Goal: Information Seeking & Learning: Learn about a topic

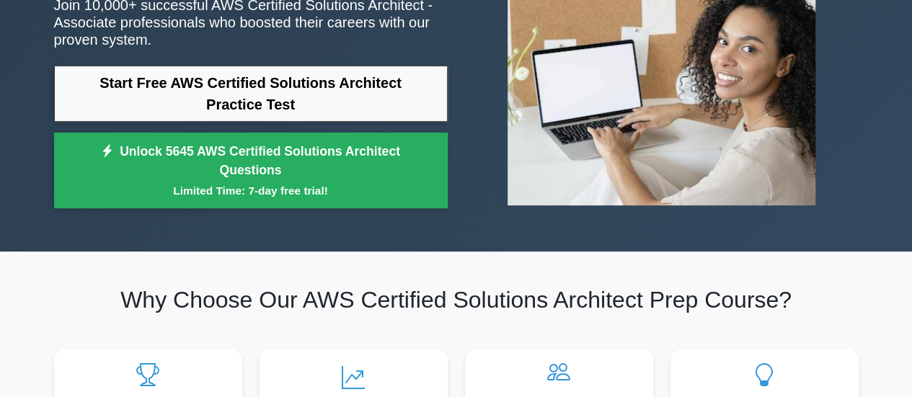
scroll to position [177, 0]
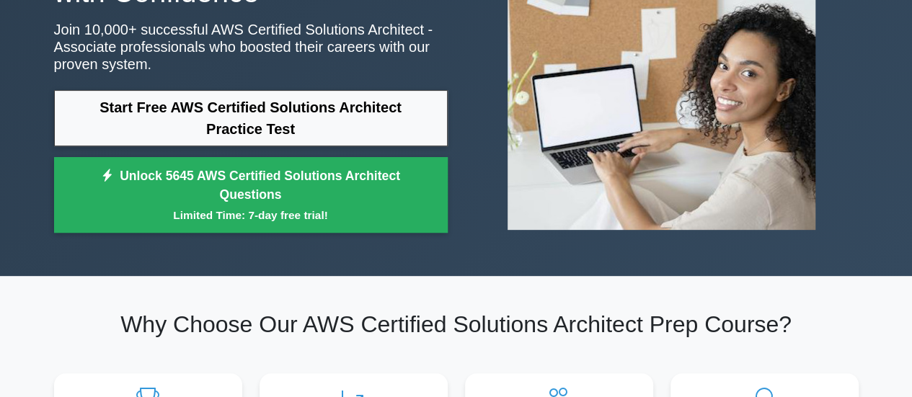
drag, startPoint x: 916, startPoint y: 26, endPoint x: 922, endPoint y: 40, distance: 15.8
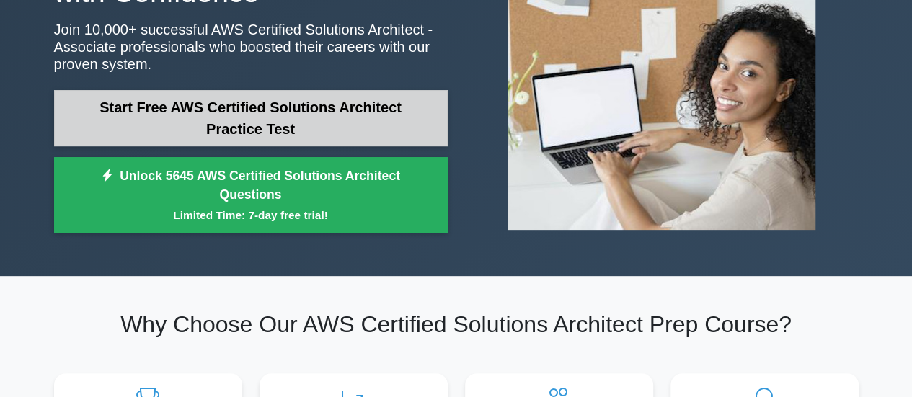
click at [349, 118] on link "Start Free AWS Certified Solutions Architect Practice Test" at bounding box center [251, 118] width 394 height 56
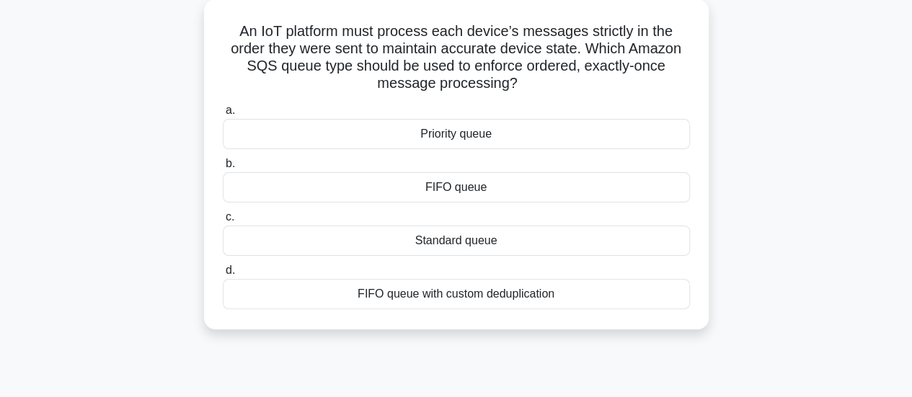
scroll to position [90, 0]
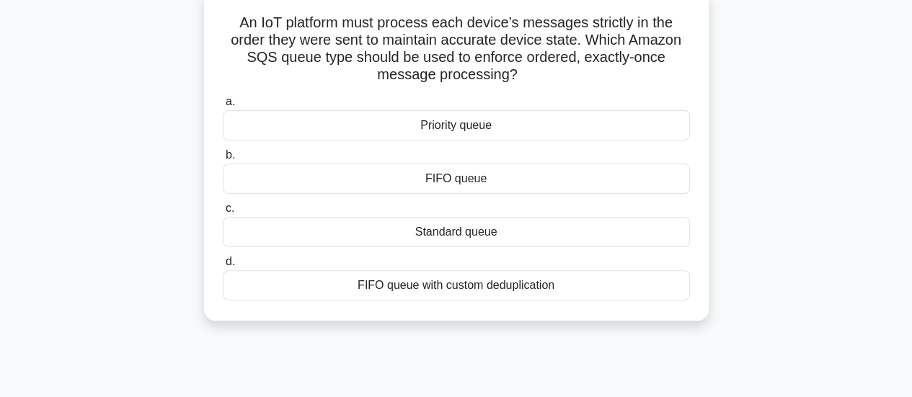
click at [467, 183] on div "FIFO queue" at bounding box center [456, 179] width 467 height 30
click at [223, 160] on input "b. FIFO queue" at bounding box center [223, 155] width 0 height 9
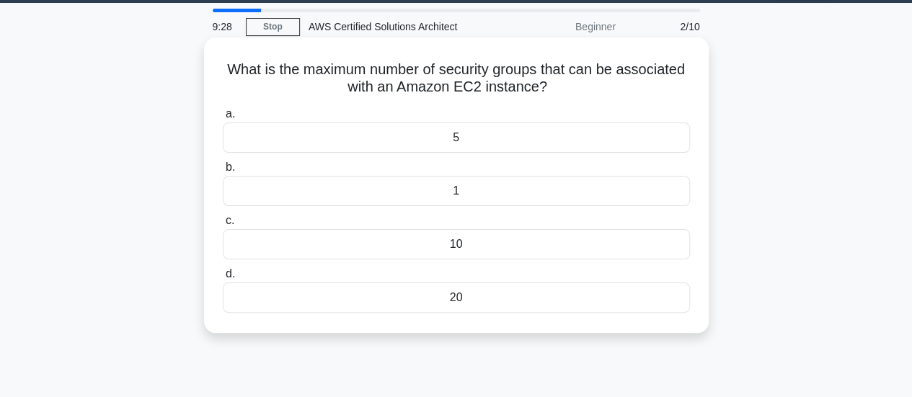
scroll to position [0, 0]
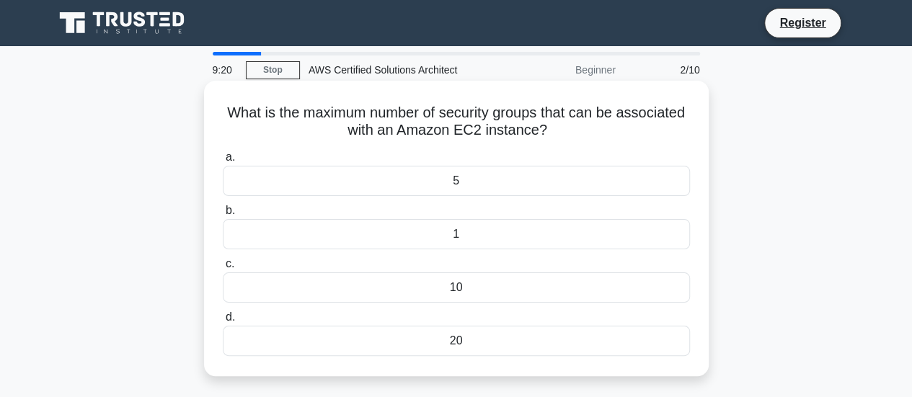
click at [461, 233] on div "1" at bounding box center [456, 234] width 467 height 30
click at [223, 216] on input "b. 1" at bounding box center [223, 210] width 0 height 9
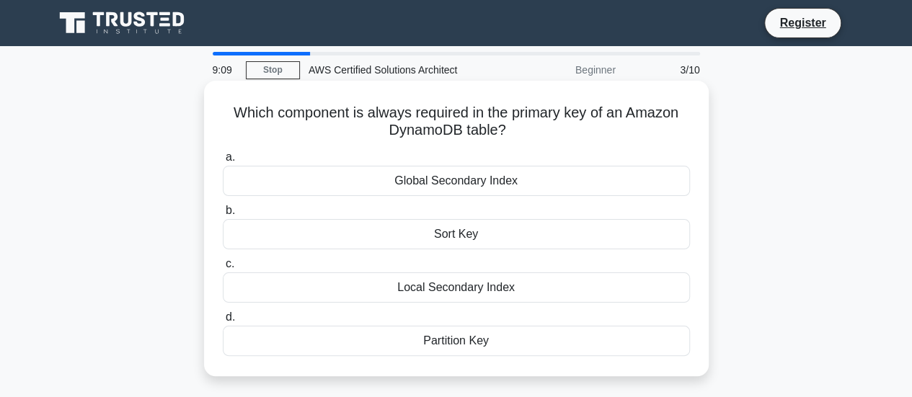
click at [471, 344] on div "Partition Key" at bounding box center [456, 341] width 467 height 30
click at [223, 322] on input "d. Partition Key" at bounding box center [223, 317] width 0 height 9
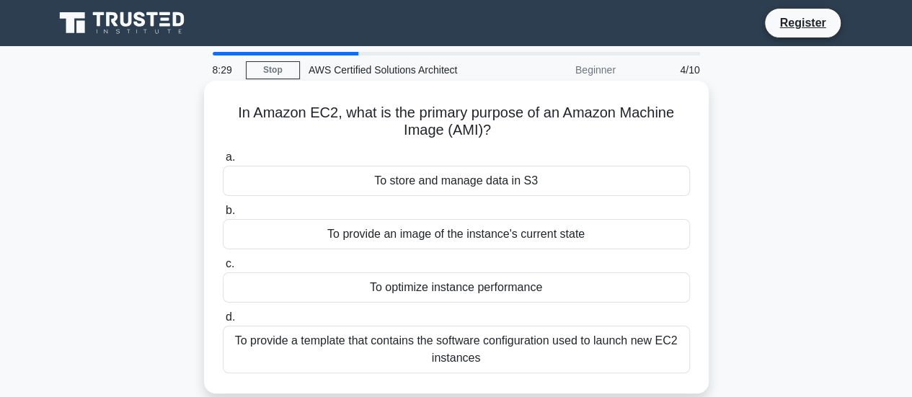
click at [587, 351] on div "To provide a template that contains the software configuration used to launch n…" at bounding box center [456, 350] width 467 height 48
click at [223, 322] on input "d. To provide a template that contains the software configuration used to launc…" at bounding box center [223, 317] width 0 height 9
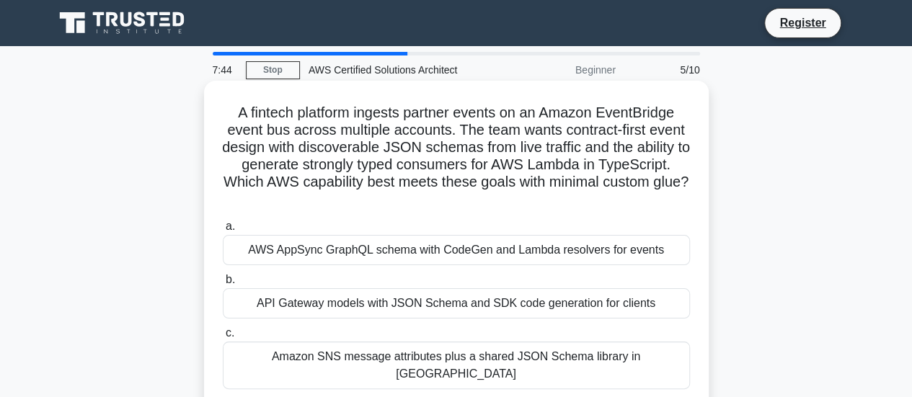
click at [548, 209] on h5 "A fintech platform ingests partner events on an Amazon EventBridge event bus ac…" at bounding box center [456, 156] width 470 height 105
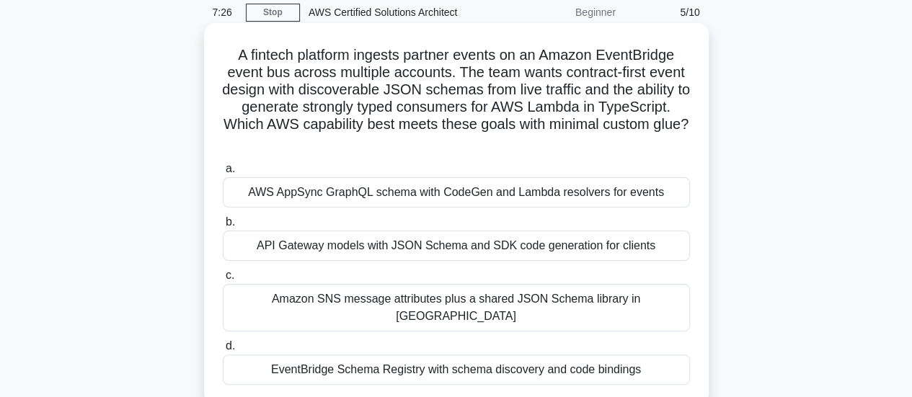
scroll to position [87, 0]
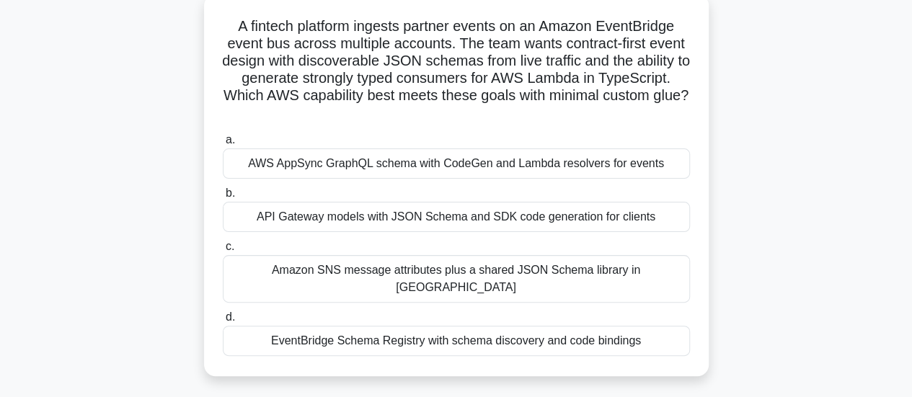
click at [412, 219] on div "API Gateway models with JSON Schema and SDK code generation for clients" at bounding box center [456, 217] width 467 height 30
click at [223, 198] on input "b. API Gateway models with JSON Schema and SDK code generation for clients" at bounding box center [223, 193] width 0 height 9
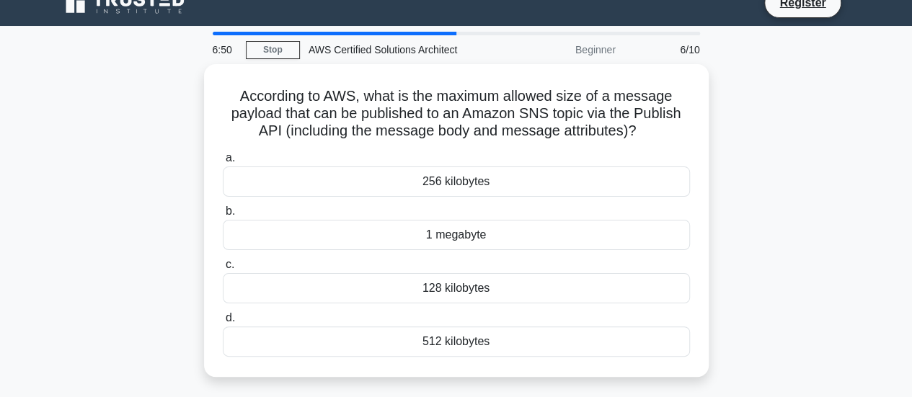
scroll to position [22, 0]
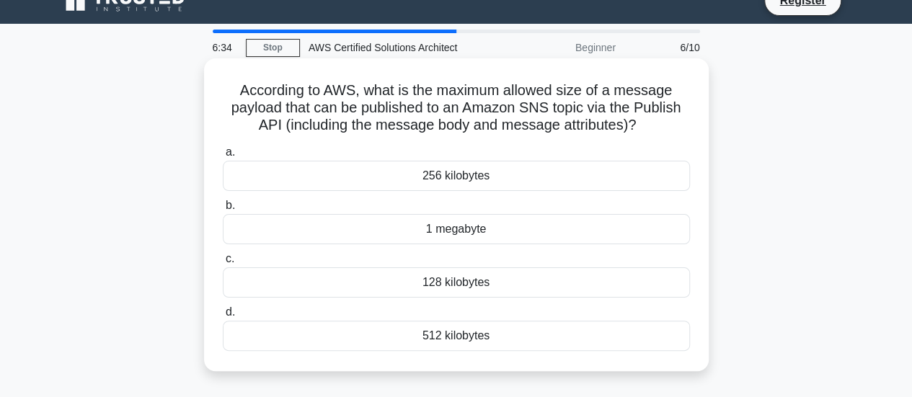
click at [626, 180] on div "256 kilobytes" at bounding box center [456, 176] width 467 height 30
click at [223, 157] on input "a. 256 kilobytes" at bounding box center [223, 152] width 0 height 9
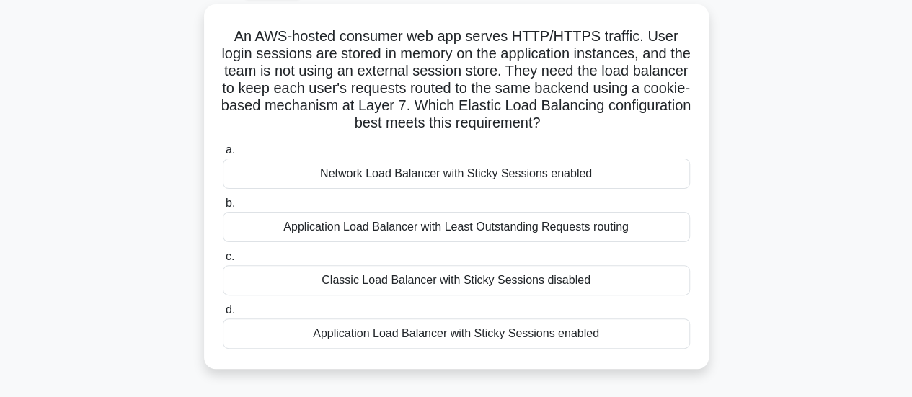
scroll to position [81, 0]
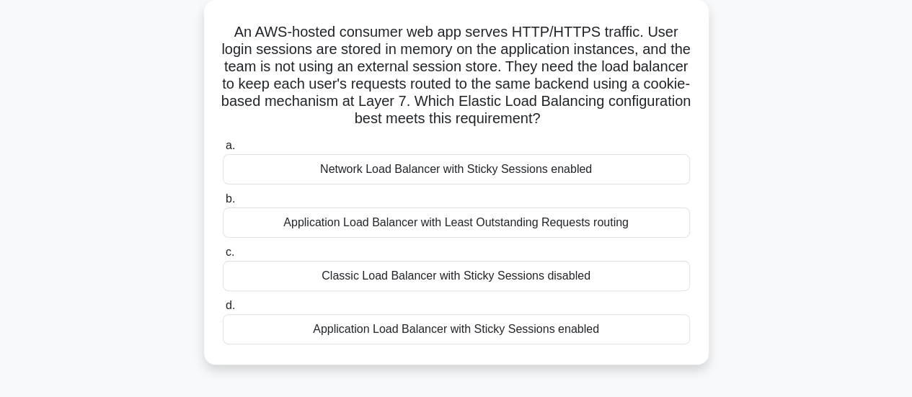
click at [588, 334] on div "Application Load Balancer with Sticky Sessions enabled" at bounding box center [456, 329] width 467 height 30
click at [223, 311] on input "d. Application Load Balancer with Sticky Sessions enabled" at bounding box center [223, 305] width 0 height 9
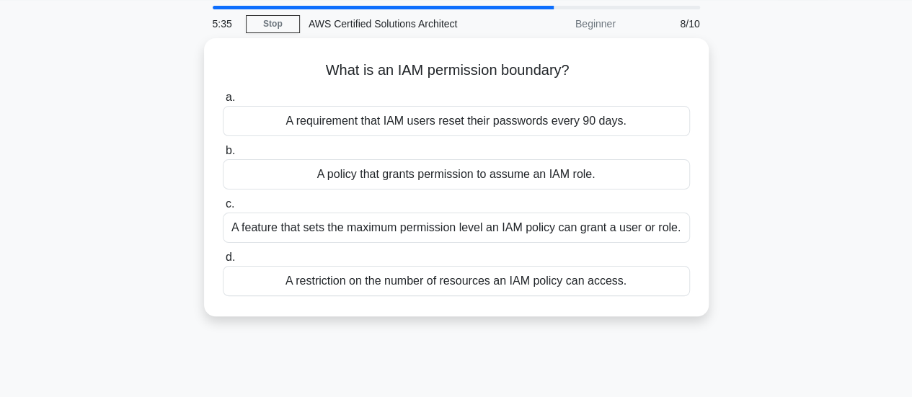
scroll to position [0, 0]
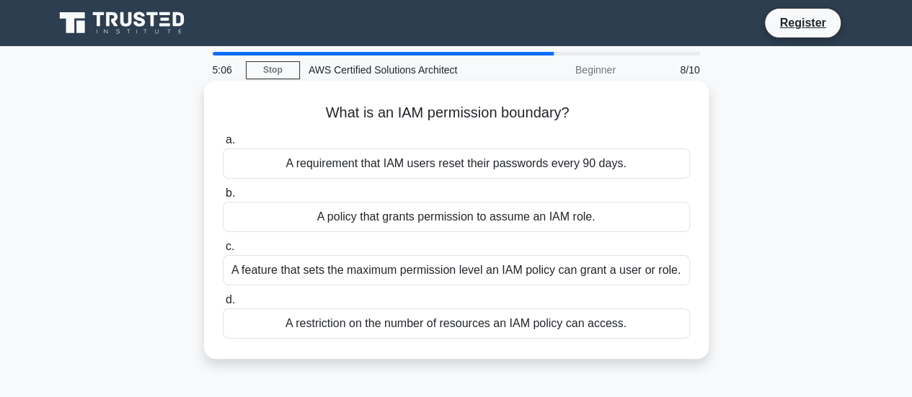
click at [597, 273] on div "A feature that sets the maximum permission level an IAM policy can grant a user…" at bounding box center [456, 270] width 467 height 30
click at [223, 252] on input "c. A feature that sets the maximum permission level an IAM policy can grant a u…" at bounding box center [223, 246] width 0 height 9
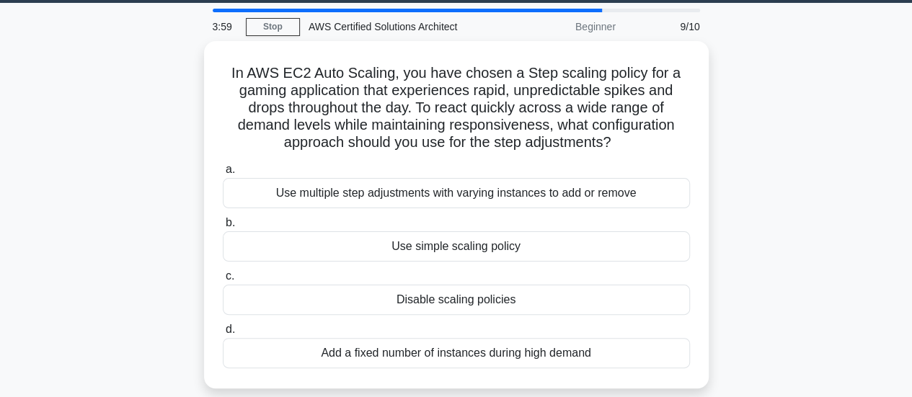
scroll to position [45, 0]
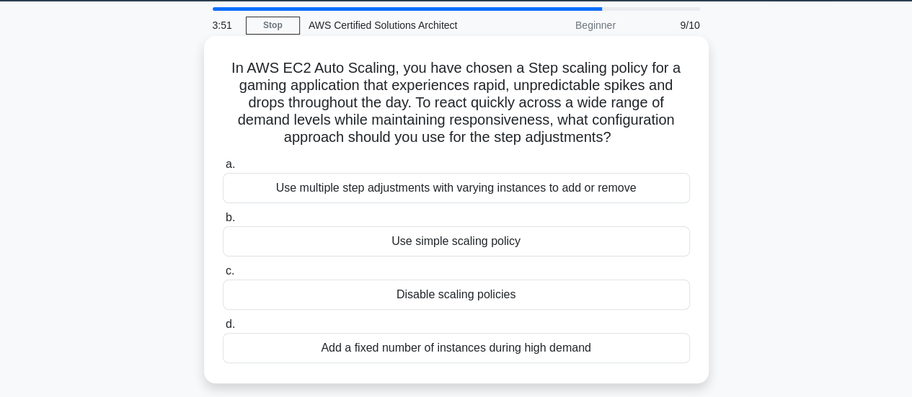
click at [549, 240] on div "Use simple scaling policy" at bounding box center [456, 241] width 467 height 30
click at [223, 223] on input "b. Use simple scaling policy" at bounding box center [223, 217] width 0 height 9
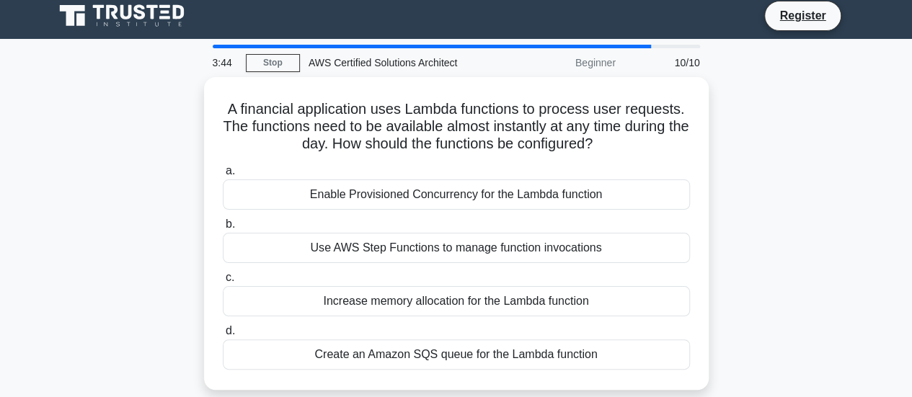
scroll to position [0, 0]
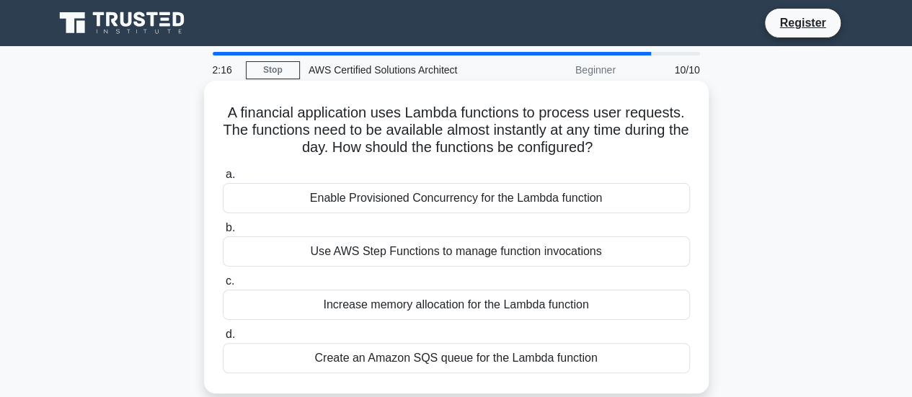
click at [378, 363] on div "Create an Amazon SQS queue for the Lambda function" at bounding box center [456, 358] width 467 height 30
click at [223, 340] on input "d. Create an Amazon SQS queue for the Lambda function" at bounding box center [223, 334] width 0 height 9
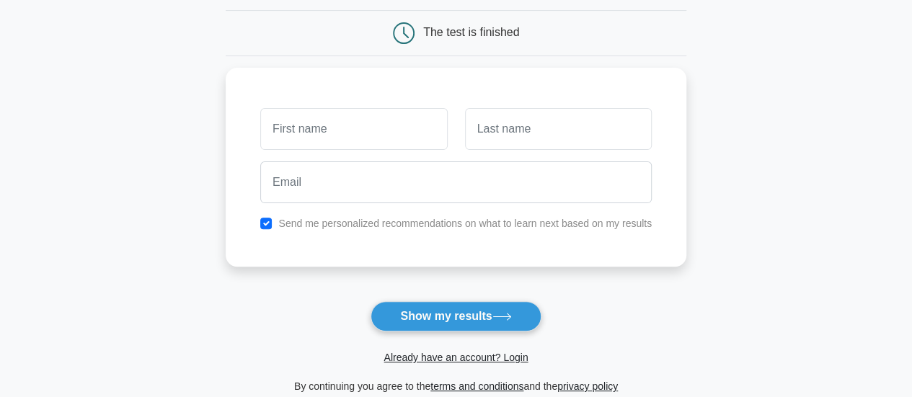
scroll to position [137, 0]
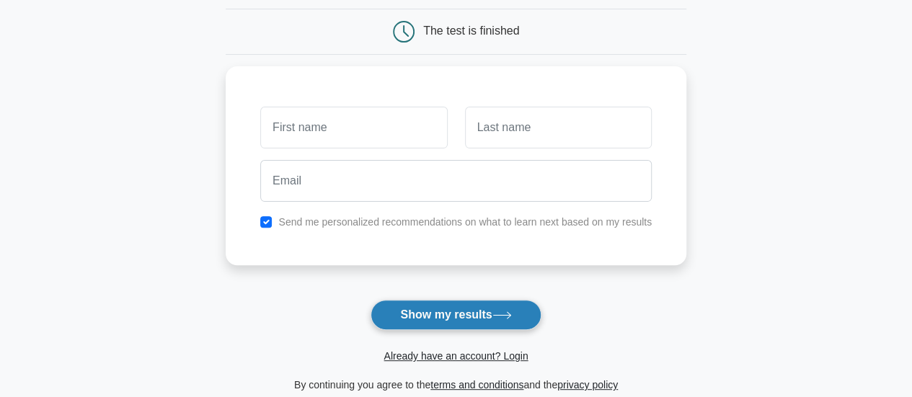
click at [440, 319] on button "Show my results" at bounding box center [456, 315] width 170 height 30
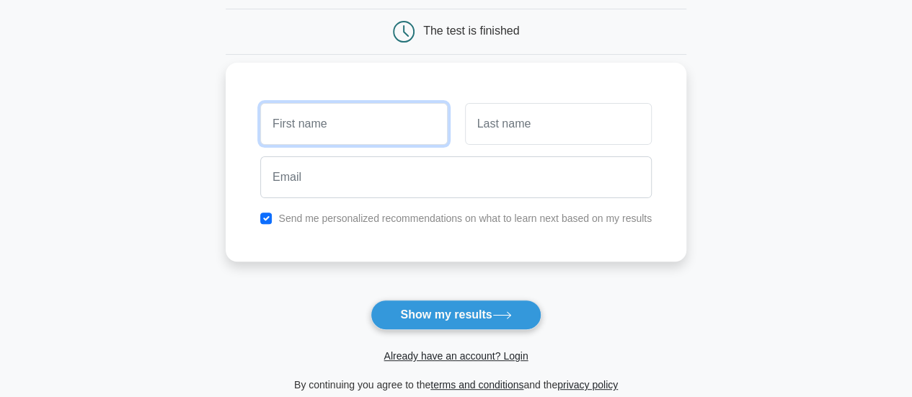
click at [284, 123] on input "text" at bounding box center [353, 124] width 187 height 42
type input "swathi"
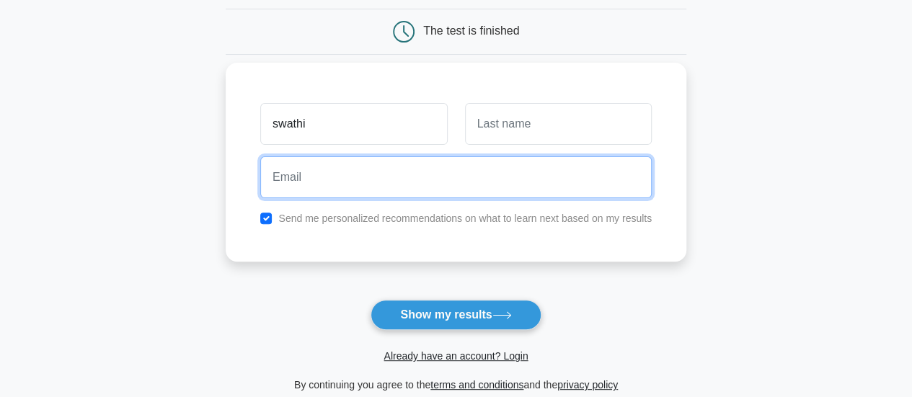
click at [322, 192] on input "email" at bounding box center [455, 177] width 391 height 42
type input "swathisundarlm@gmail.com"
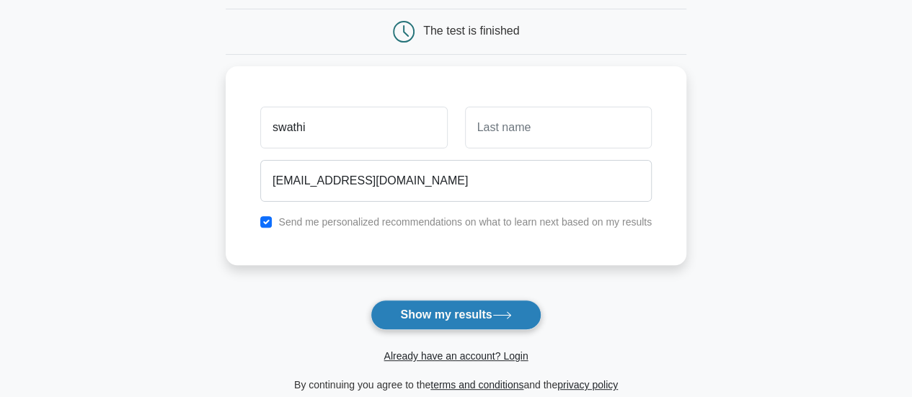
click at [423, 312] on button "Show my results" at bounding box center [456, 315] width 170 height 30
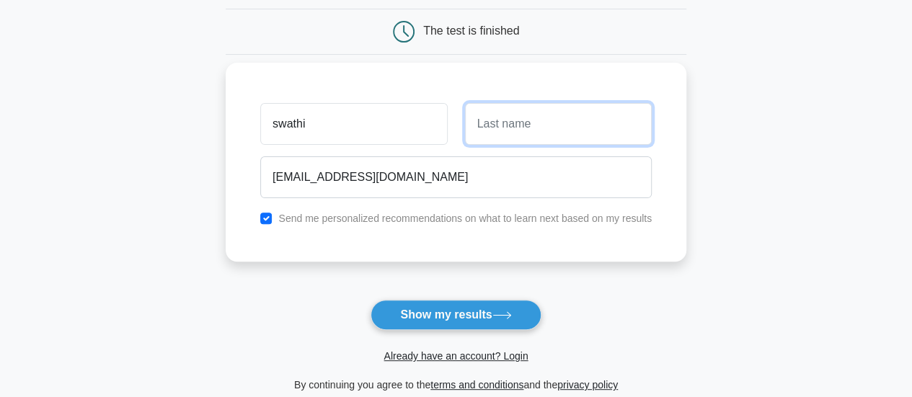
click at [487, 125] on input "text" at bounding box center [558, 124] width 187 height 42
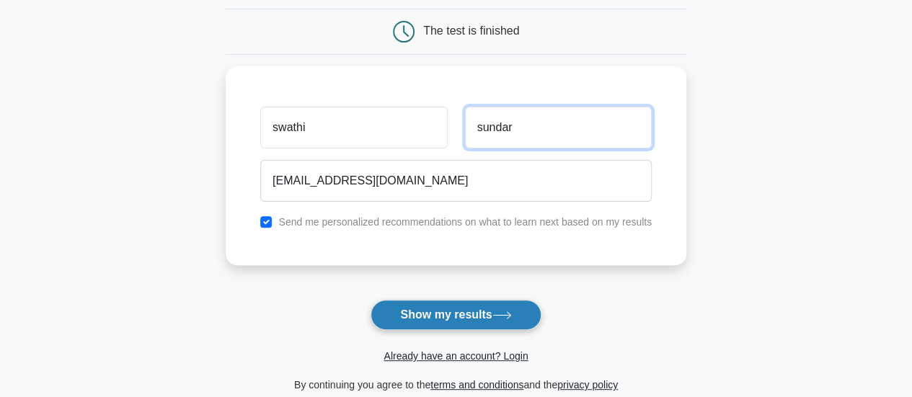
type input "sundar"
click at [425, 322] on button "Show my results" at bounding box center [456, 315] width 170 height 30
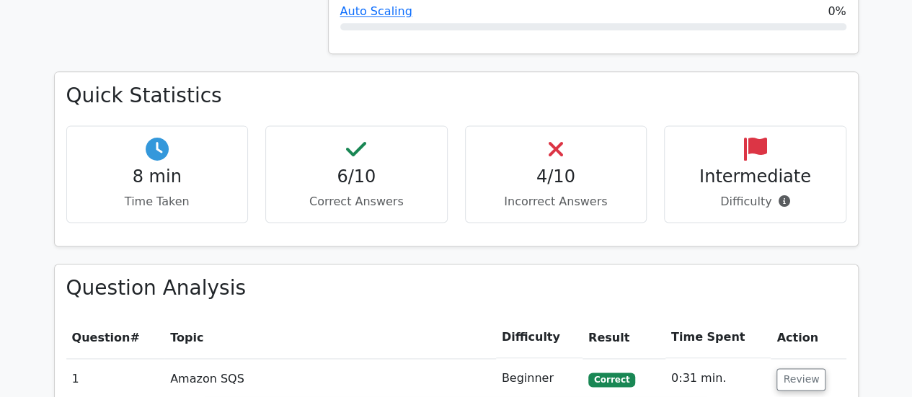
scroll to position [961, 0]
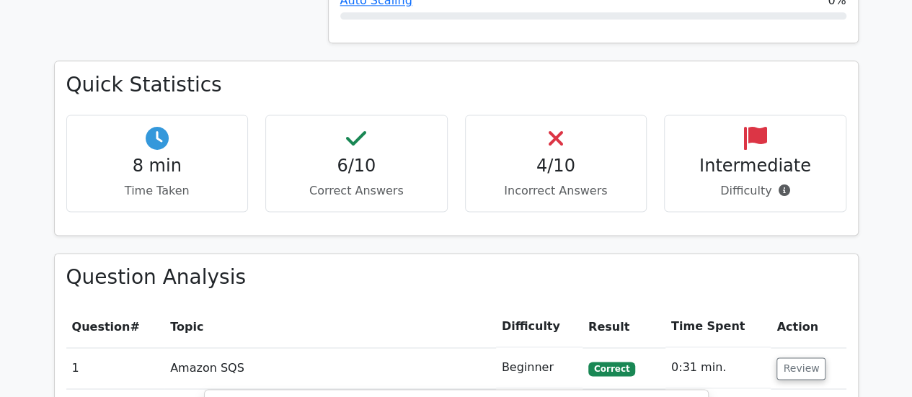
drag, startPoint x: 910, startPoint y: 142, endPoint x: 918, endPoint y: 166, distance: 25.1
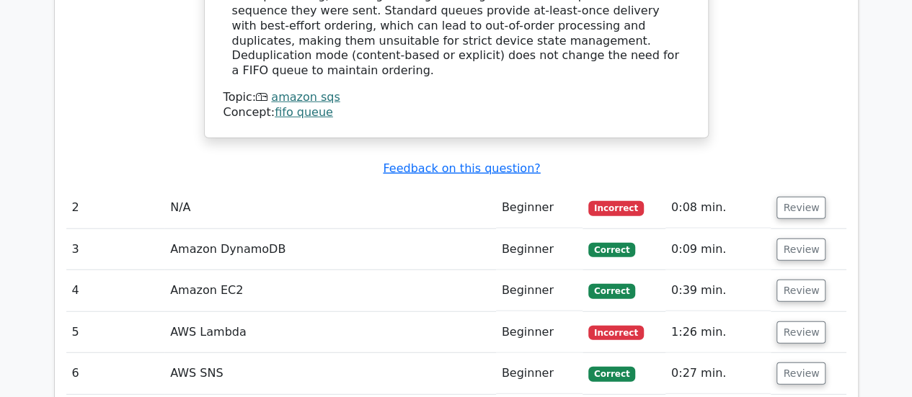
scroll to position [1765, 0]
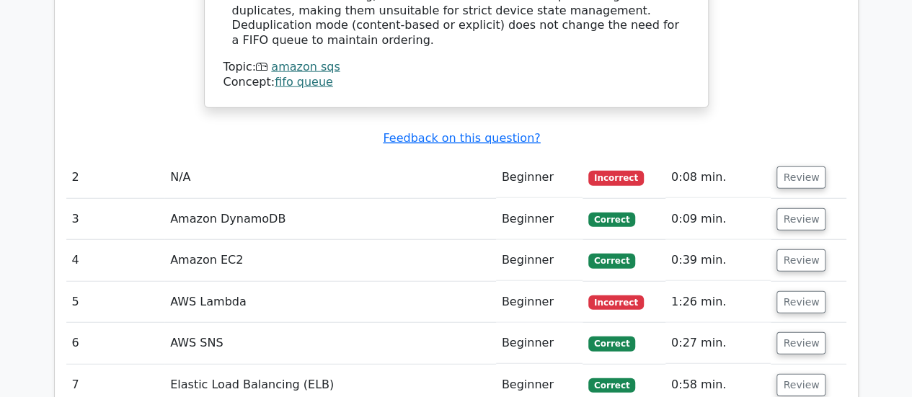
click at [186, 157] on td "N/A" at bounding box center [330, 177] width 332 height 41
click at [622, 171] on span "Incorrect" at bounding box center [616, 178] width 56 height 14
click at [804, 167] on button "Review" at bounding box center [800, 178] width 49 height 22
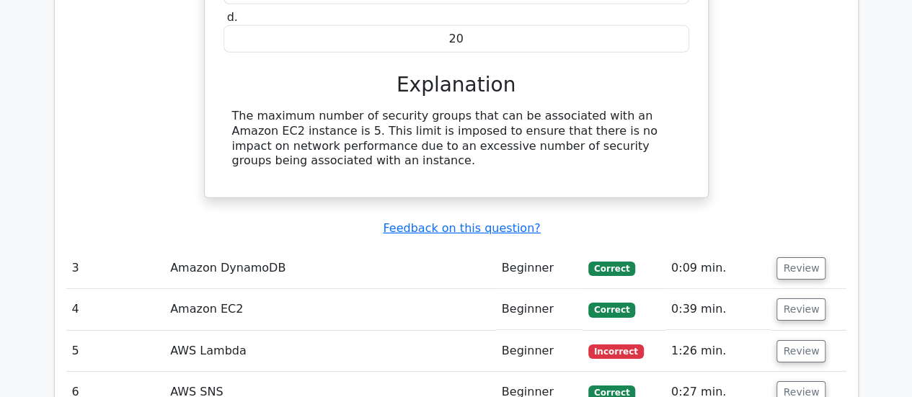
scroll to position [2223, 0]
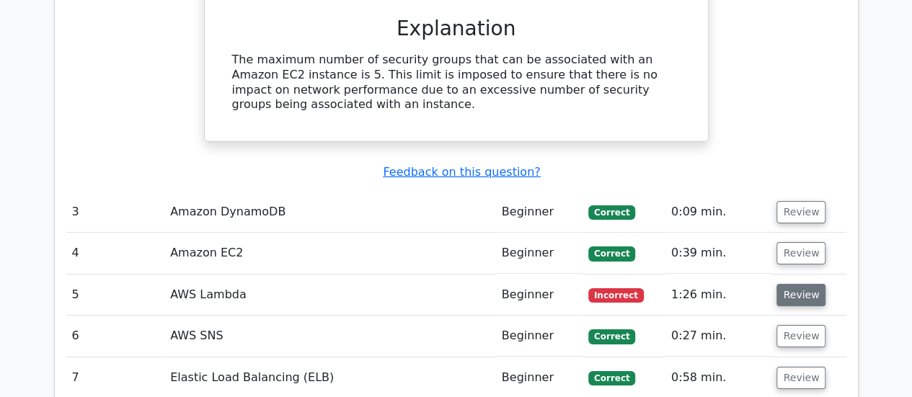
click at [784, 284] on button "Review" at bounding box center [800, 295] width 49 height 22
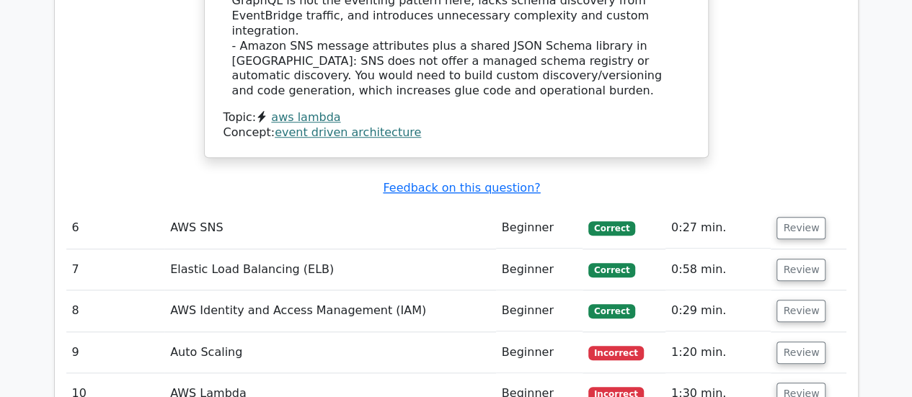
scroll to position [3274, 0]
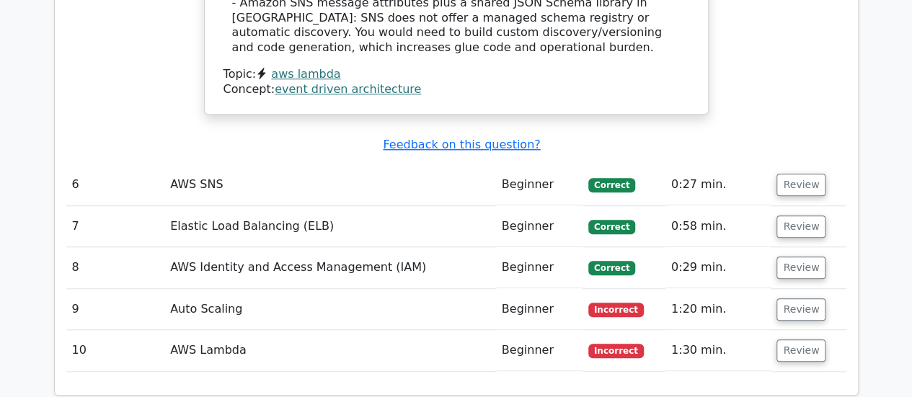
drag, startPoint x: 918, startPoint y: 234, endPoint x: 922, endPoint y: 328, distance: 93.8
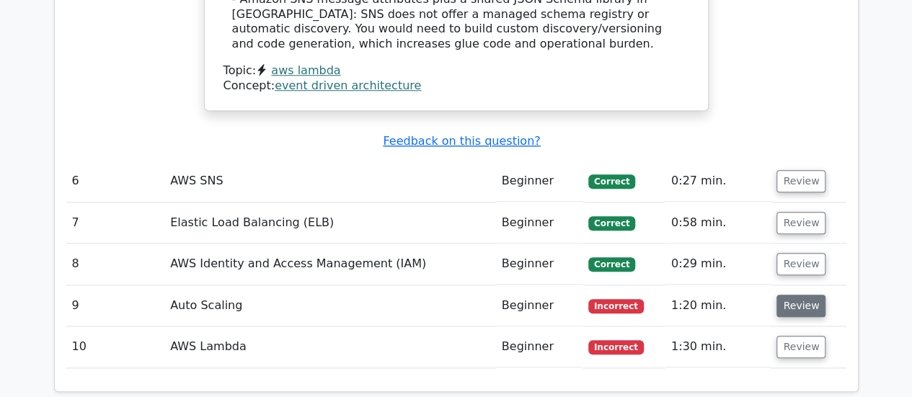
click at [796, 295] on button "Review" at bounding box center [800, 306] width 49 height 22
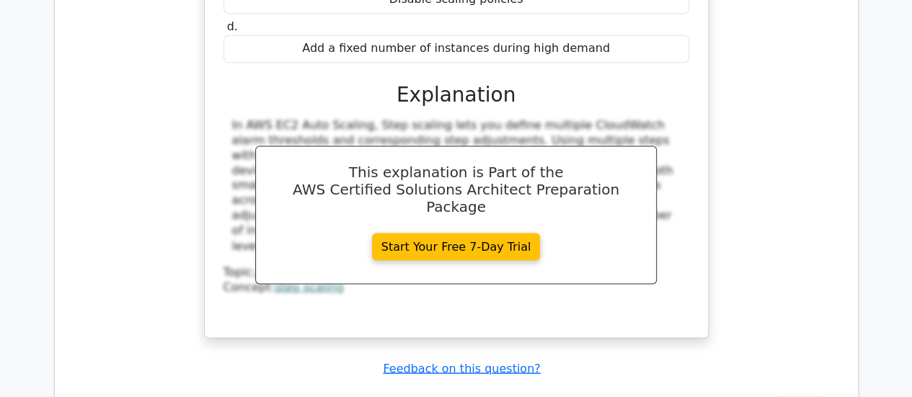
scroll to position [3911, 0]
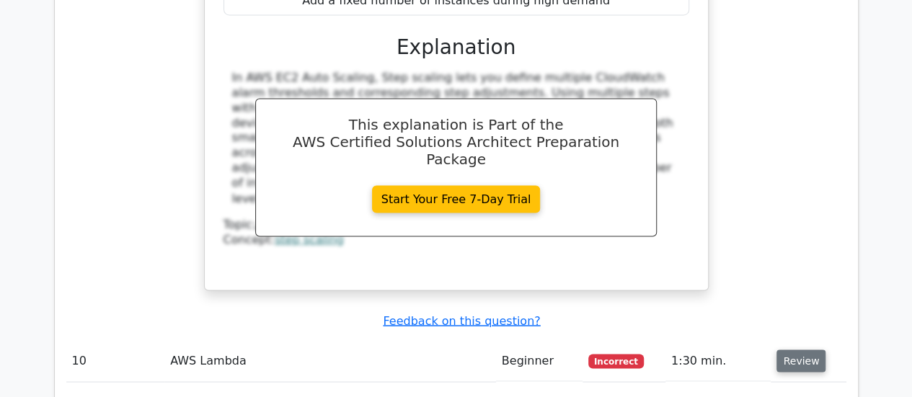
click at [800, 350] on button "Review" at bounding box center [800, 361] width 49 height 22
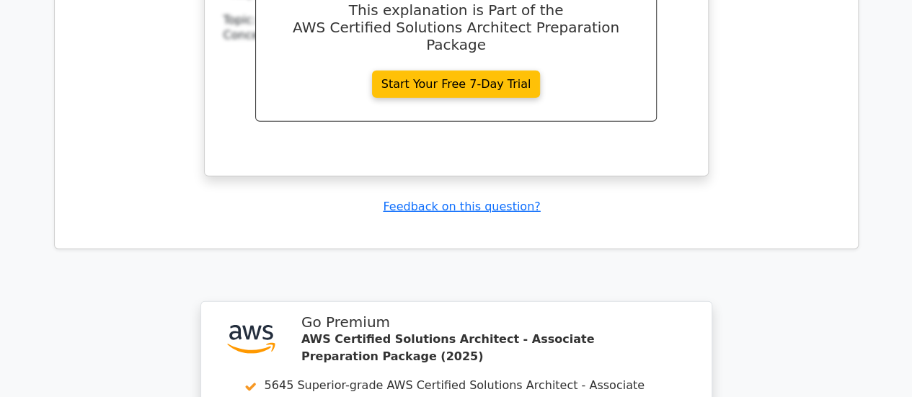
scroll to position [4645, 0]
